Goal: Information Seeking & Learning: Learn about a topic

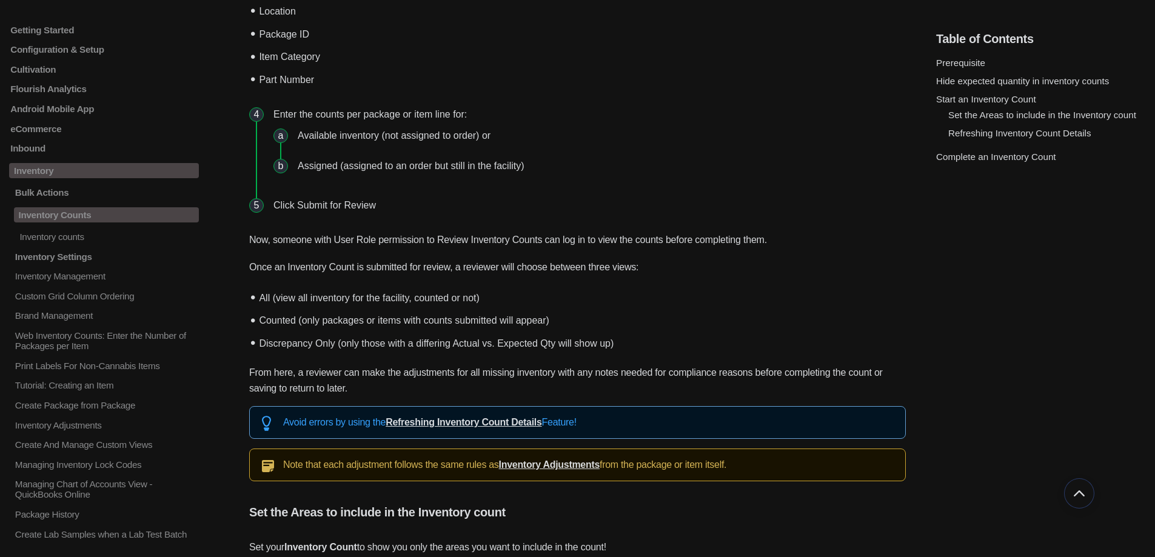
scroll to position [2668, 0]
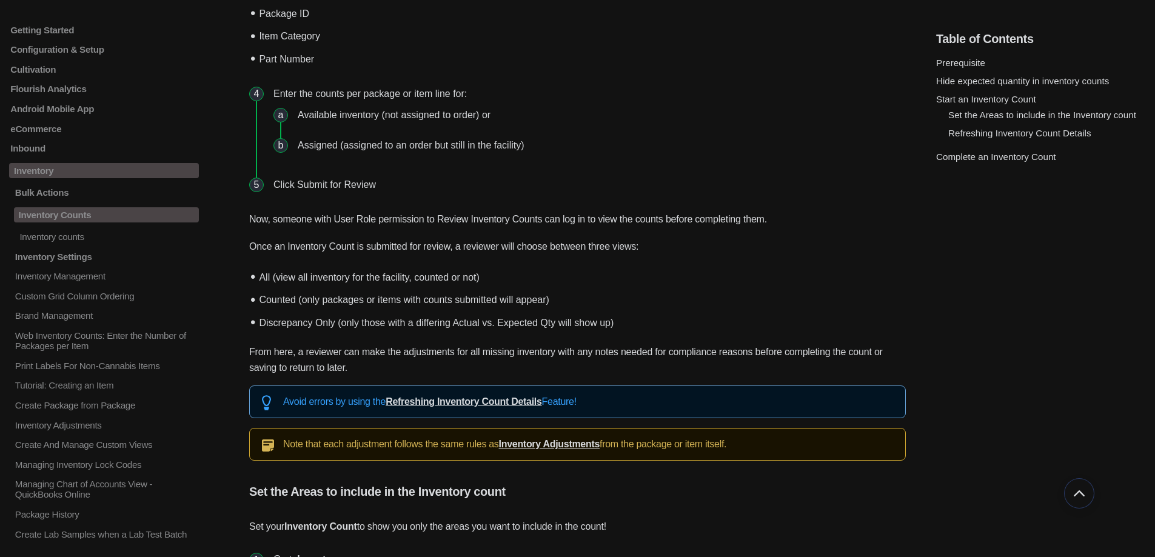
click at [433, 401] on link "Refreshing Inventory Count Details" at bounding box center [464, 402] width 156 height 10
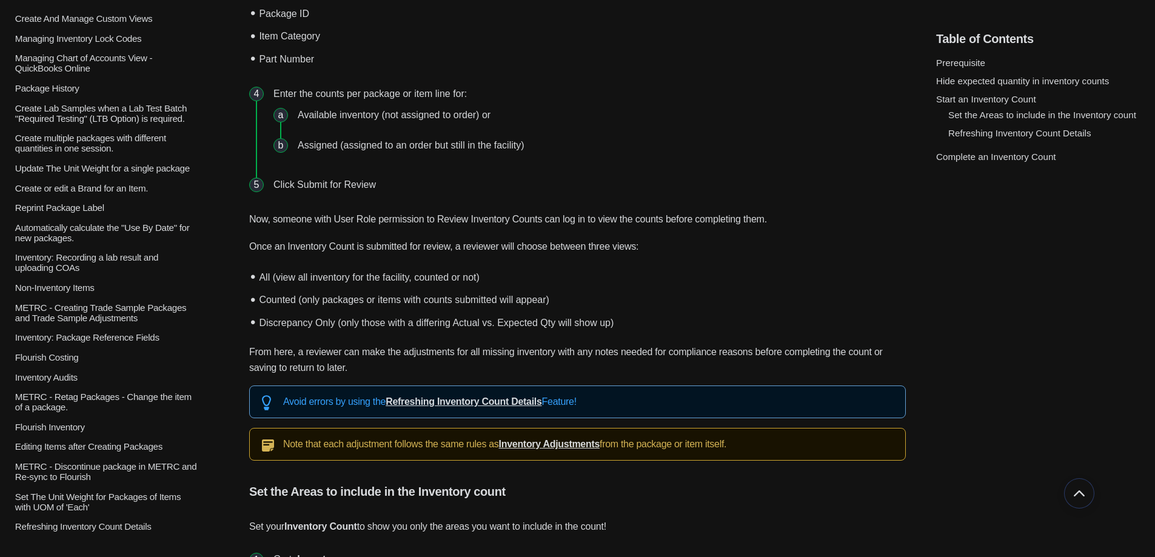
scroll to position [485, 0]
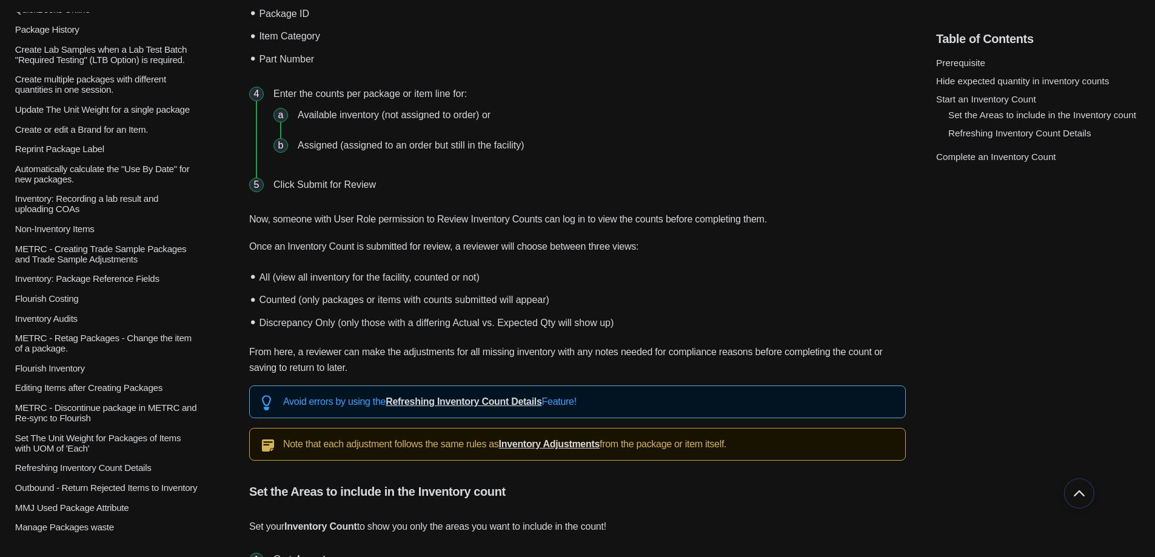
click at [62, 316] on p "Inventory Audits" at bounding box center [106, 318] width 185 height 10
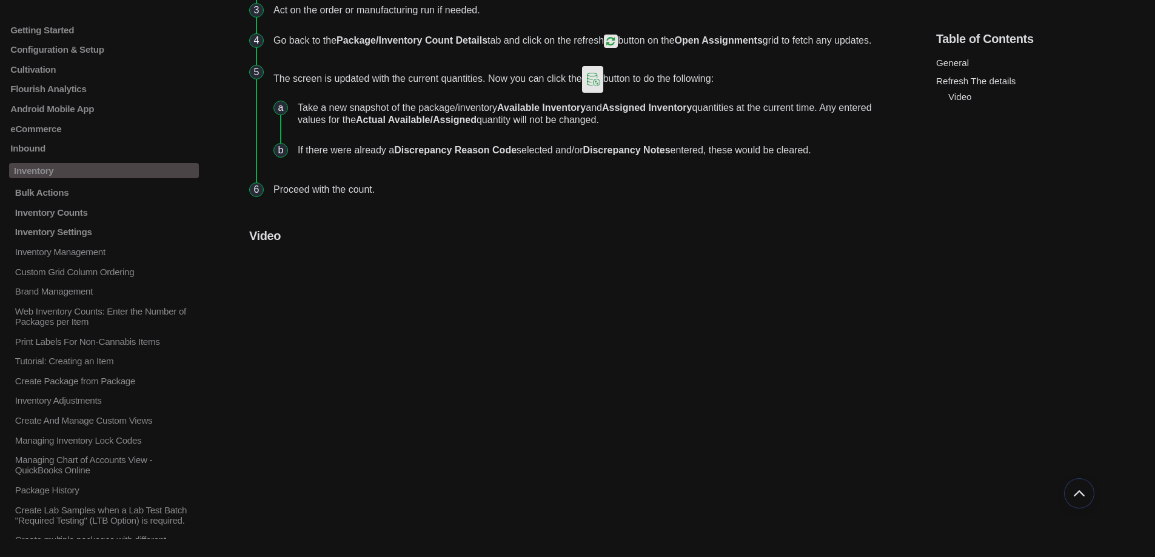
scroll to position [667, 0]
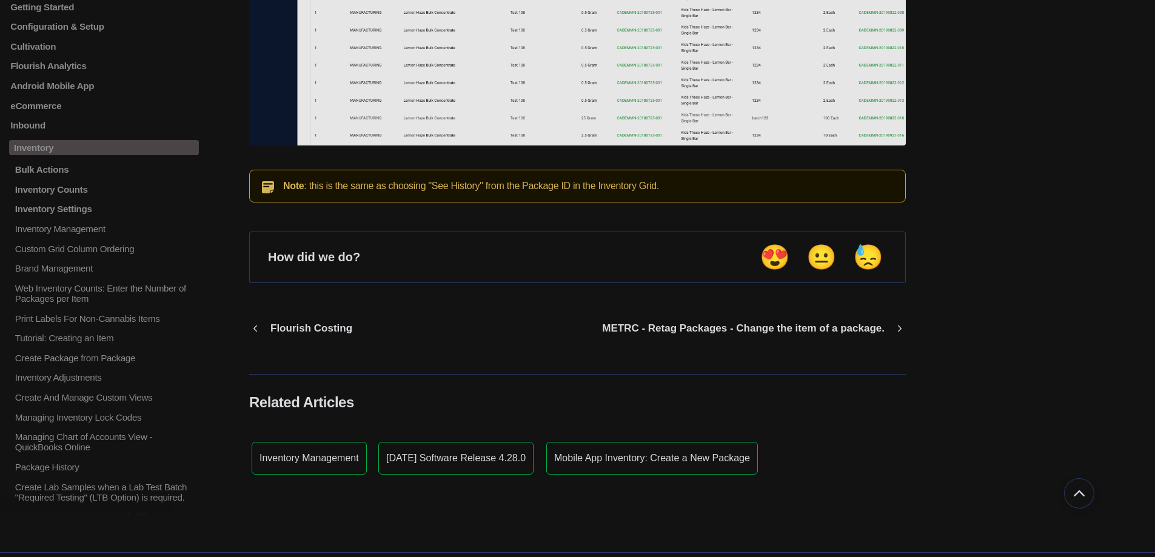
scroll to position [1983, 0]
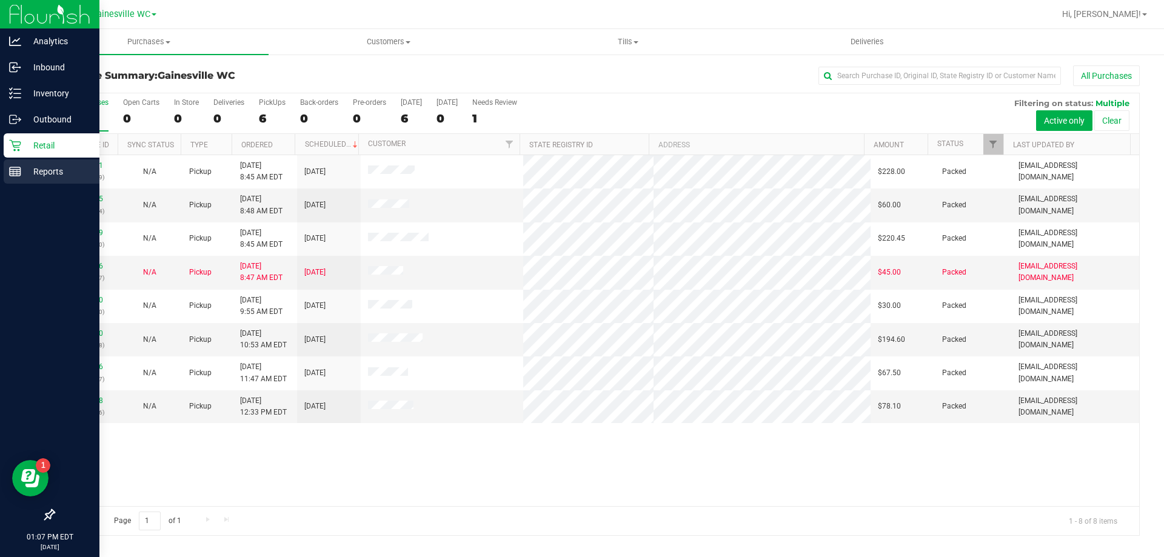
click at [45, 172] on p "Reports" at bounding box center [57, 171] width 73 height 15
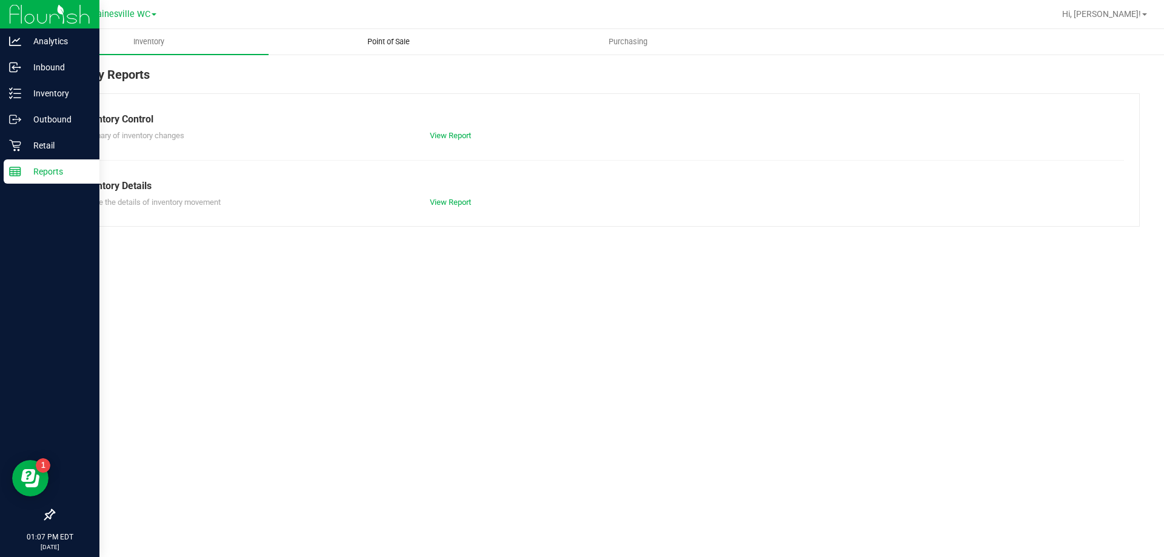
click at [397, 47] on span "Point of Sale" at bounding box center [388, 41] width 75 height 11
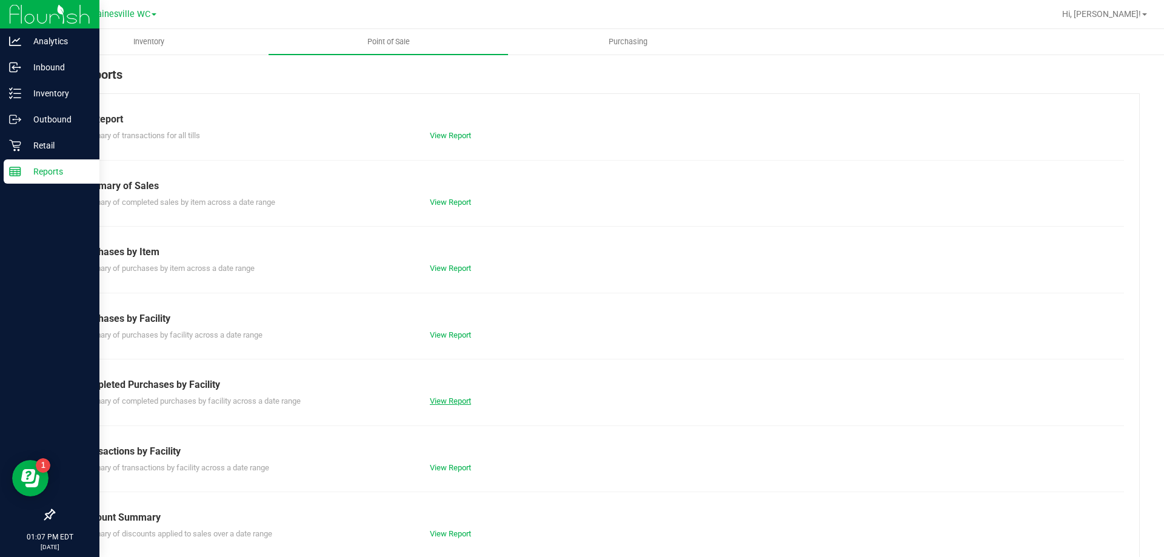
click at [437, 398] on link "View Report" at bounding box center [450, 401] width 41 height 9
